Goal: Check status: Check status

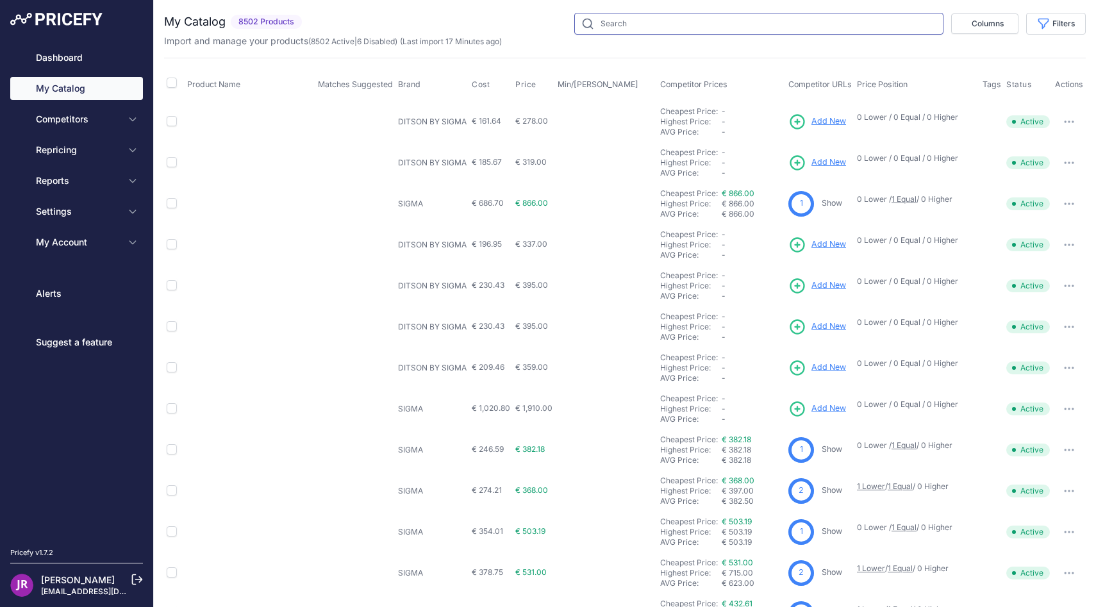
click at [595, 26] on input "text" at bounding box center [758, 24] width 369 height 22
paste input "KCAV2"
type input "KCAV2"
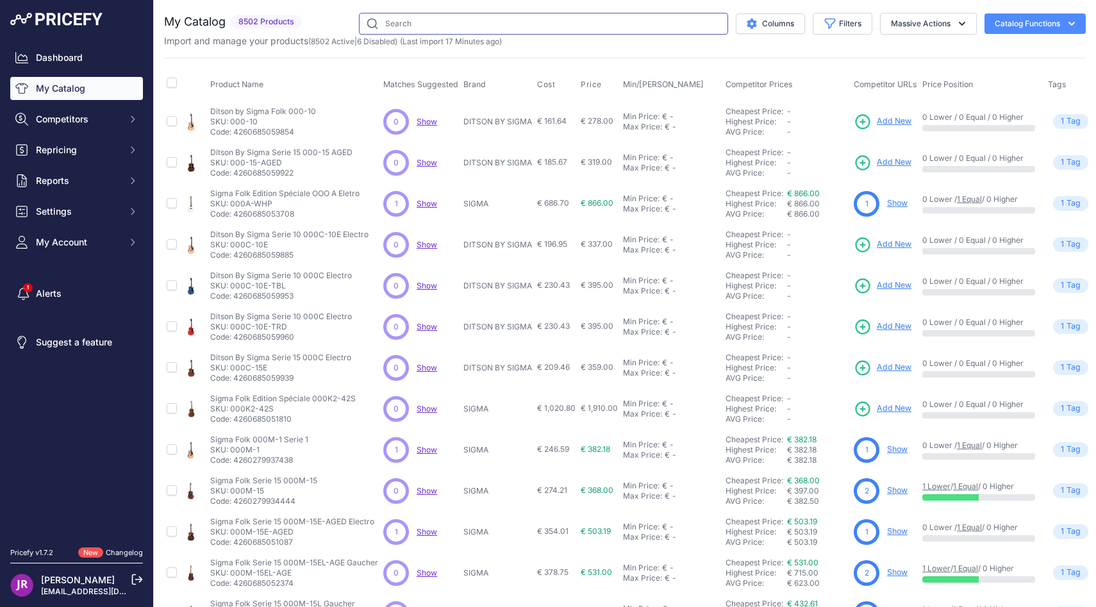
paste input "KCAV2"
type input "KCAV2"
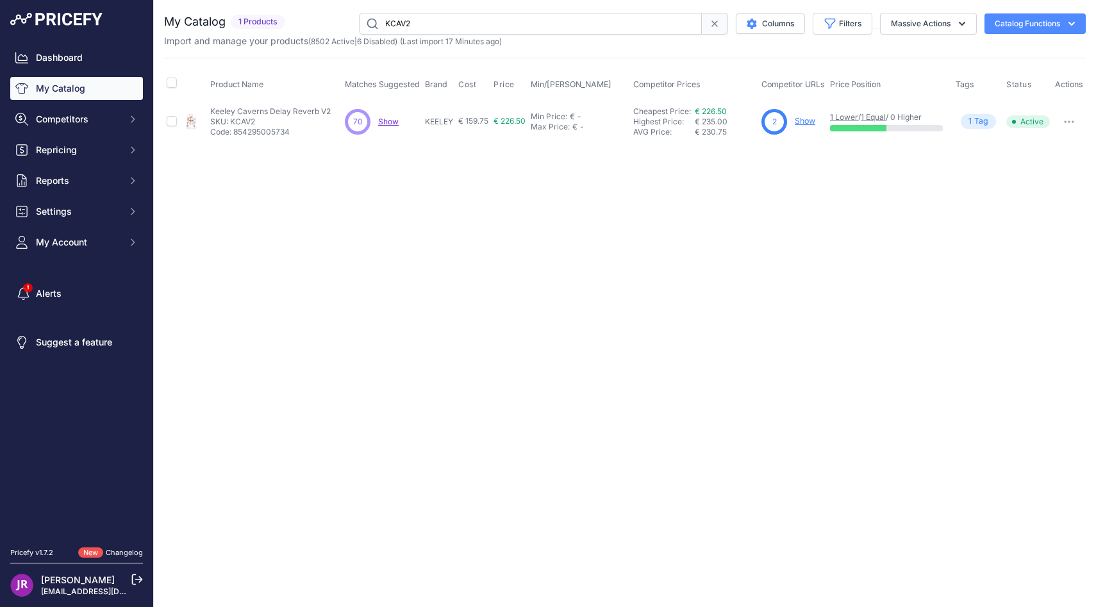
click at [811, 122] on link "Show" at bounding box center [804, 121] width 21 height 10
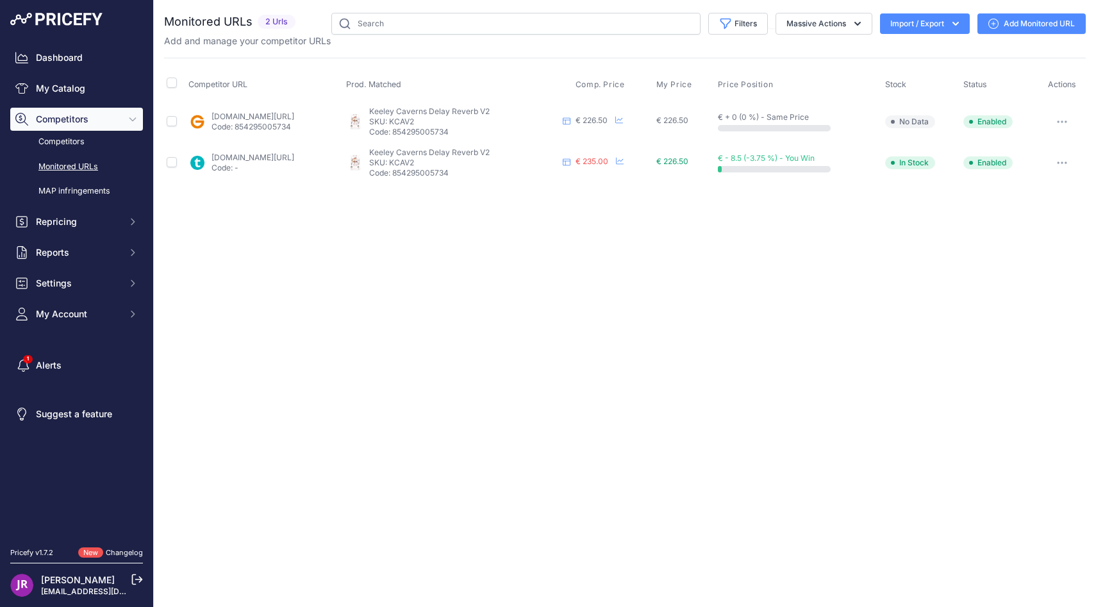
click at [294, 119] on link "[DOMAIN_NAME][URL]" at bounding box center [252, 116] width 83 height 10
click at [294, 157] on link "[DOMAIN_NAME][URL]" at bounding box center [252, 157] width 83 height 10
